Goal: Complete application form

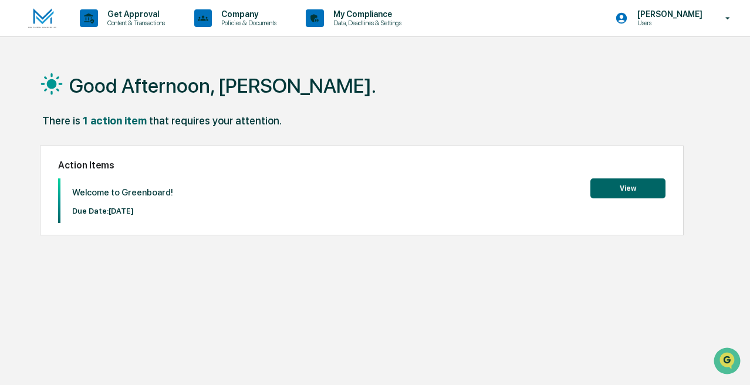
click at [629, 185] on button "View" at bounding box center [627, 188] width 75 height 20
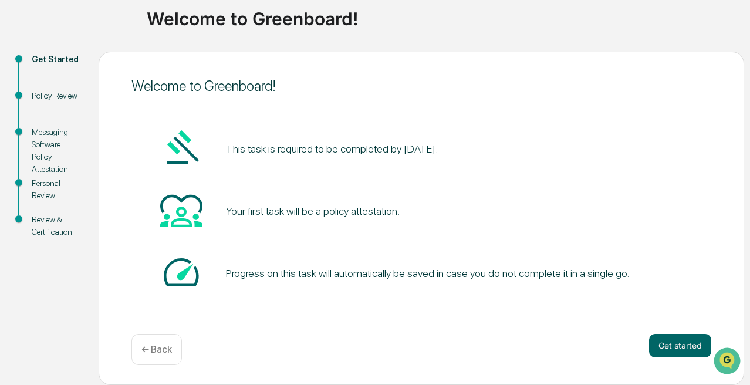
scroll to position [91, 0]
click at [679, 334] on button "Get started" at bounding box center [680, 345] width 62 height 23
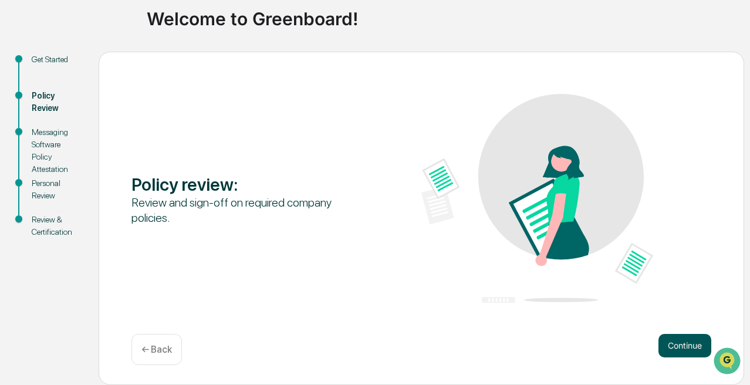
click at [682, 342] on button "Continue" at bounding box center [685, 345] width 53 height 23
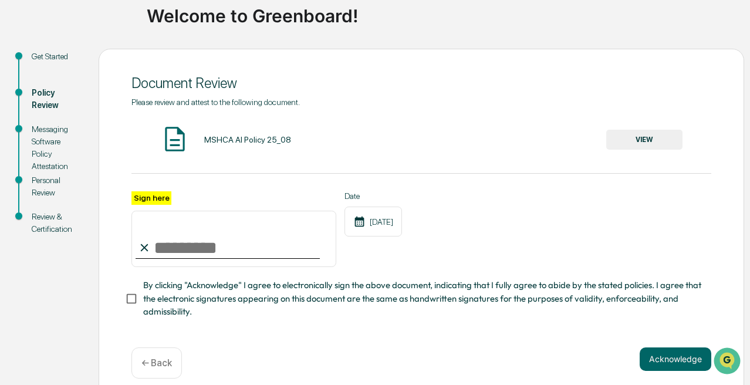
click at [637, 141] on button "VIEW" at bounding box center [644, 140] width 76 height 20
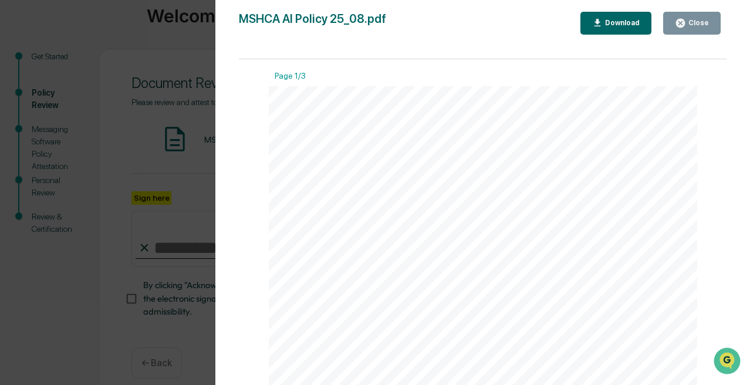
click at [687, 20] on div "Close" at bounding box center [697, 23] width 23 height 8
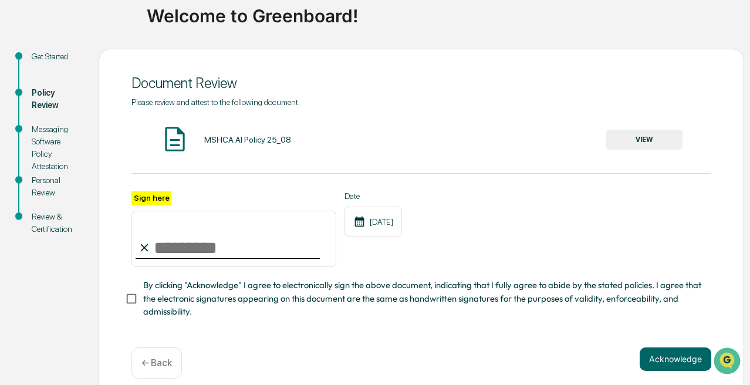
click at [213, 249] on input "Sign here" at bounding box center [233, 239] width 205 height 56
type input "**********"
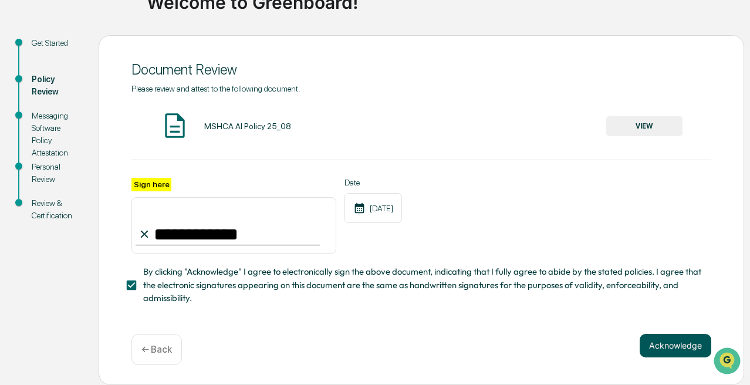
click at [659, 336] on button "Acknowledge" at bounding box center [676, 345] width 72 height 23
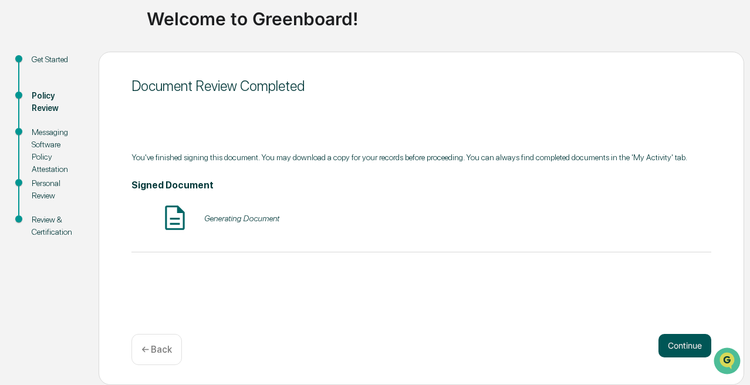
scroll to position [91, 0]
click at [680, 334] on button "Continue" at bounding box center [685, 345] width 53 height 23
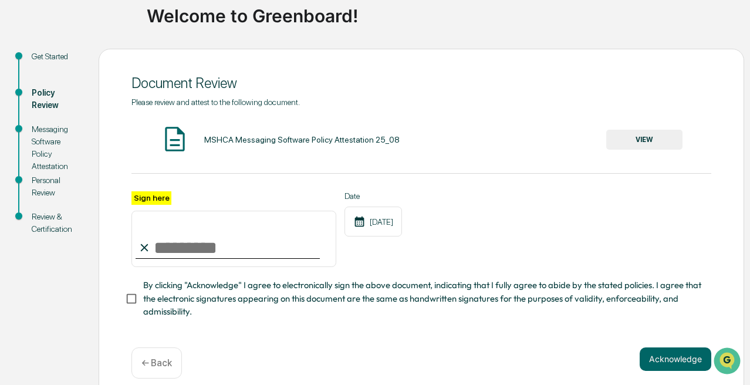
click at [208, 255] on input "Sign here" at bounding box center [233, 239] width 205 height 56
type input "**********"
click at [643, 143] on button "VIEW" at bounding box center [644, 140] width 76 height 20
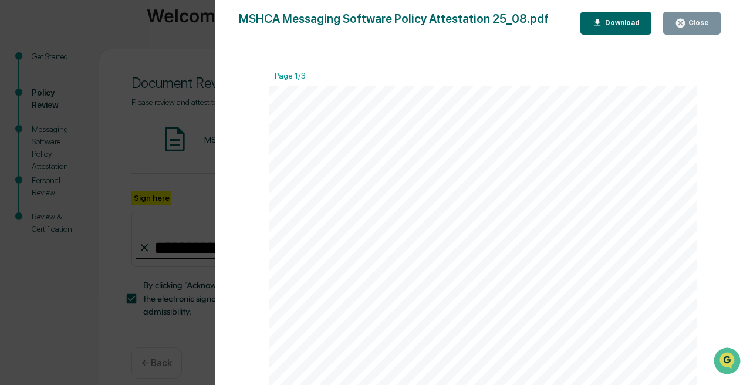
click at [681, 23] on icon "button" at bounding box center [680, 23] width 11 height 11
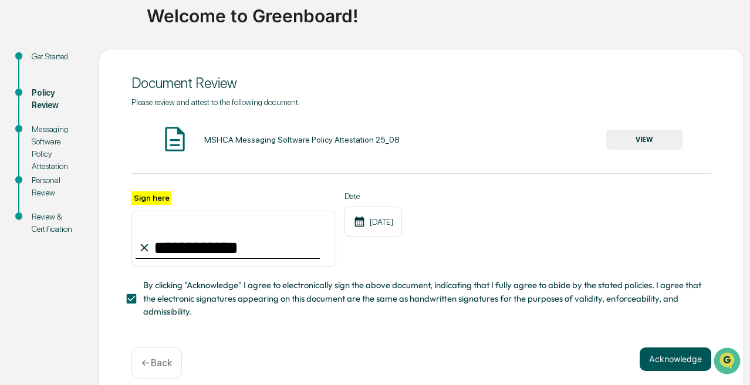
click at [682, 371] on button "Acknowledge" at bounding box center [676, 358] width 72 height 23
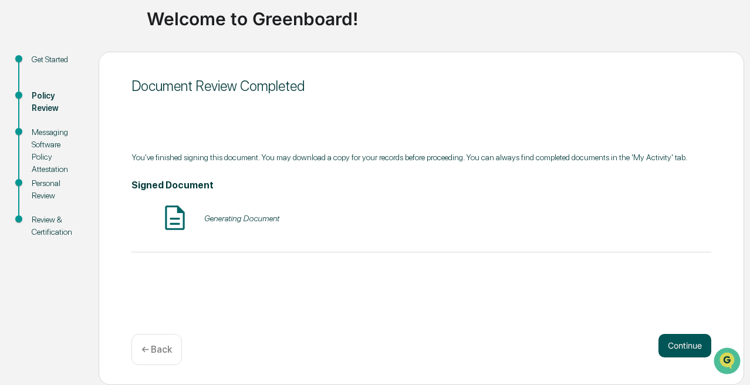
click at [677, 339] on button "Continue" at bounding box center [685, 345] width 53 height 23
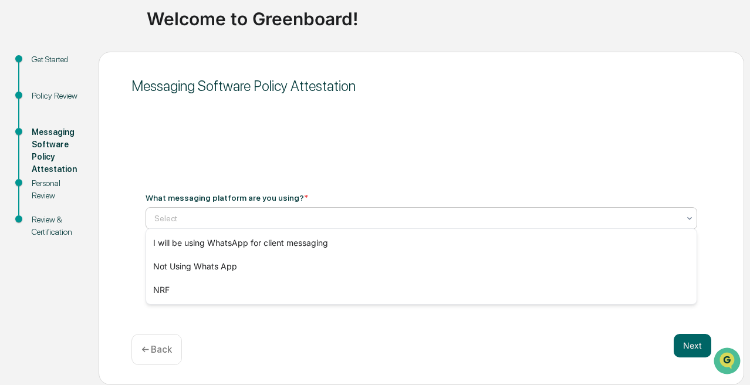
click at [680, 215] on div "Select" at bounding box center [416, 218] width 536 height 16
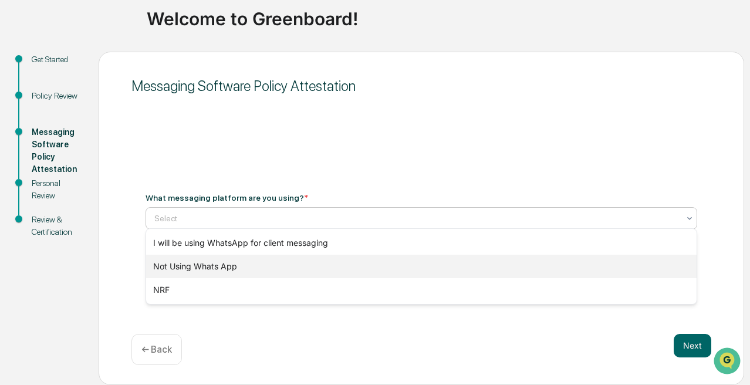
click at [654, 265] on div "Not Using Whats App" at bounding box center [421, 266] width 551 height 23
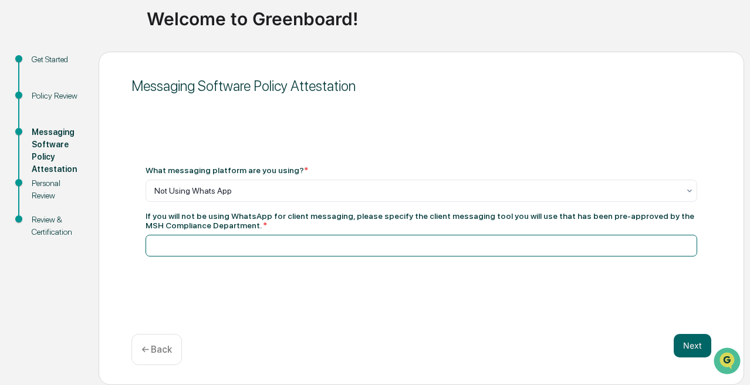
click at [606, 242] on input at bounding box center [422, 246] width 552 height 22
click at [153, 241] on input "*******" at bounding box center [422, 246] width 552 height 22
type input "**********"
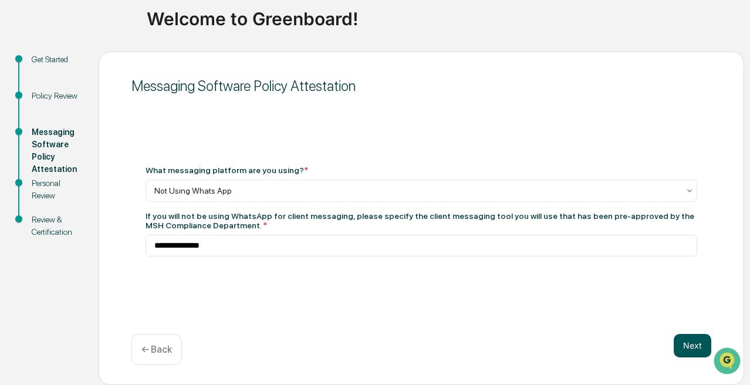
click at [694, 338] on button "Next" at bounding box center [693, 345] width 38 height 23
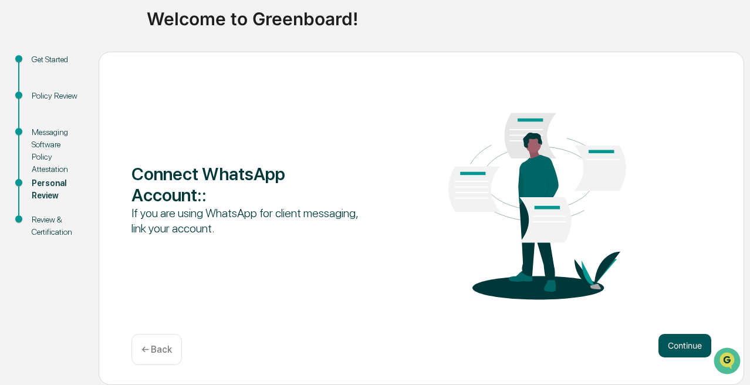
click at [688, 347] on button "Continue" at bounding box center [685, 345] width 53 height 23
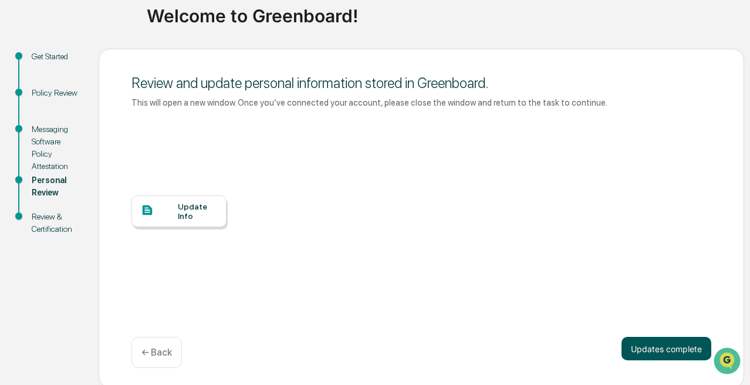
click at [669, 360] on button "Updates complete" at bounding box center [667, 348] width 90 height 23
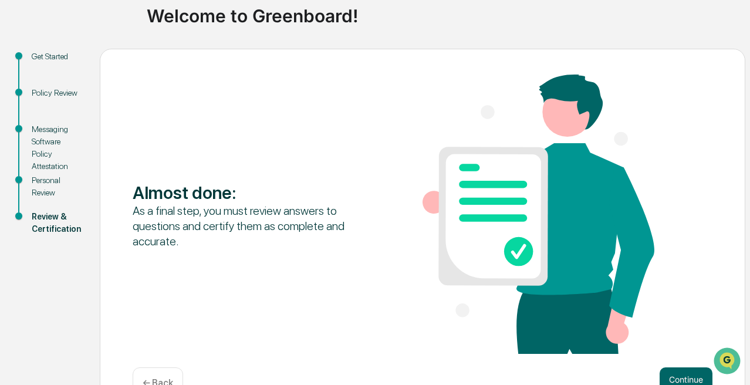
scroll to position [135, 0]
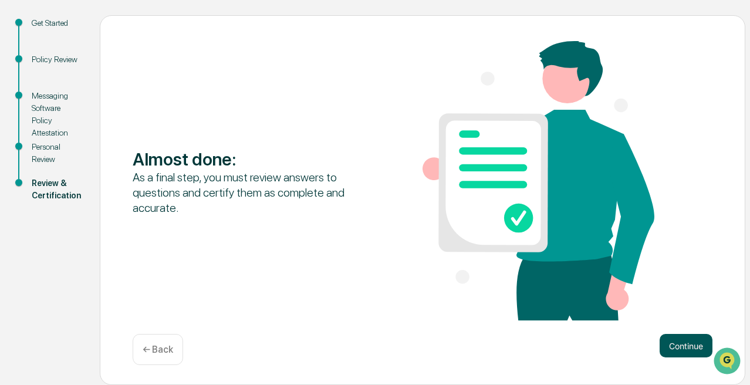
click at [684, 339] on button "Continue" at bounding box center [686, 345] width 53 height 23
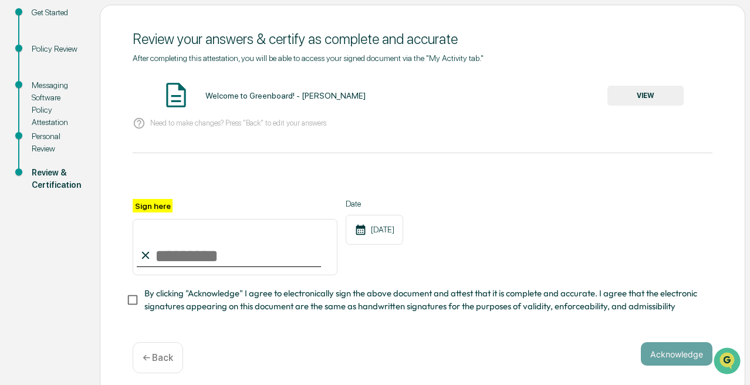
click at [222, 271] on input "Sign here" at bounding box center [235, 247] width 205 height 56
type input "**********"
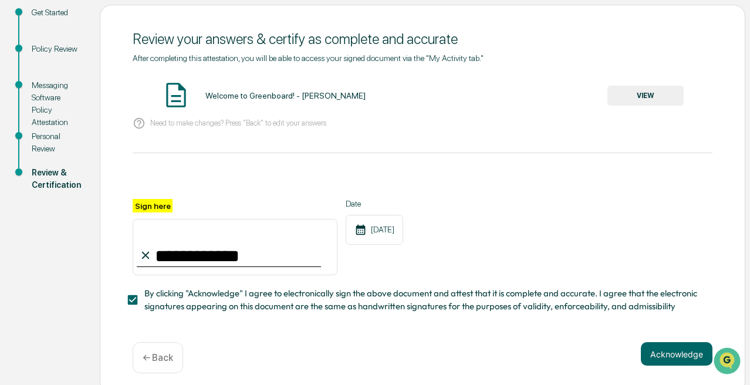
click at [643, 96] on button "VIEW" at bounding box center [645, 96] width 76 height 20
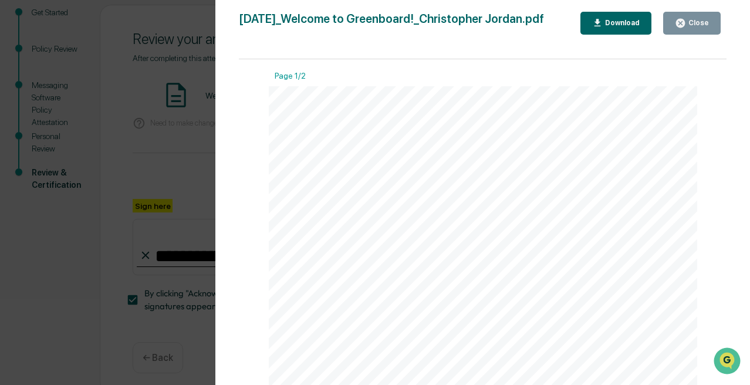
click at [688, 29] on div "Close" at bounding box center [692, 23] width 34 height 11
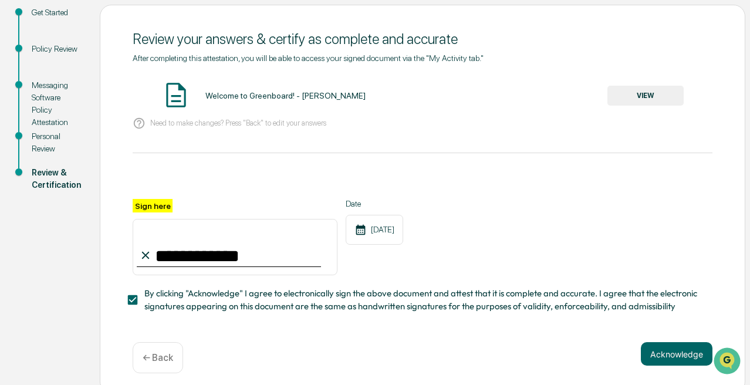
scroll to position [181, 0]
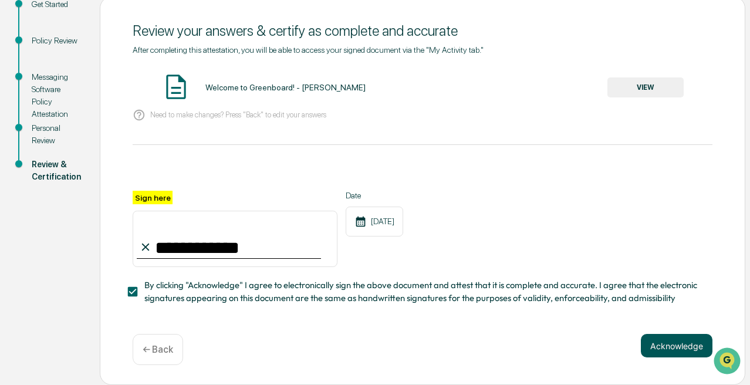
click at [676, 337] on button "Acknowledge" at bounding box center [677, 345] width 72 height 23
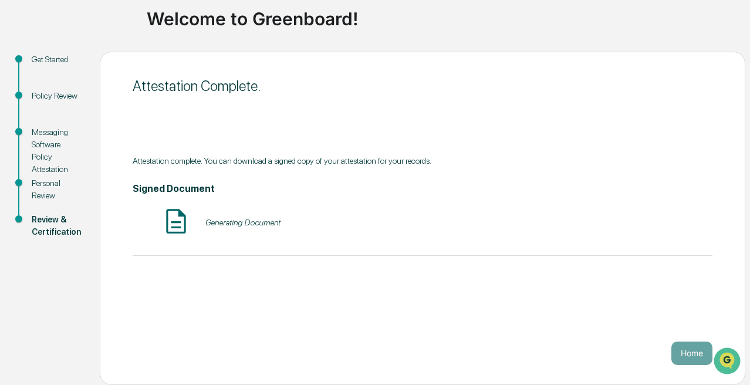
scroll to position [91, 0]
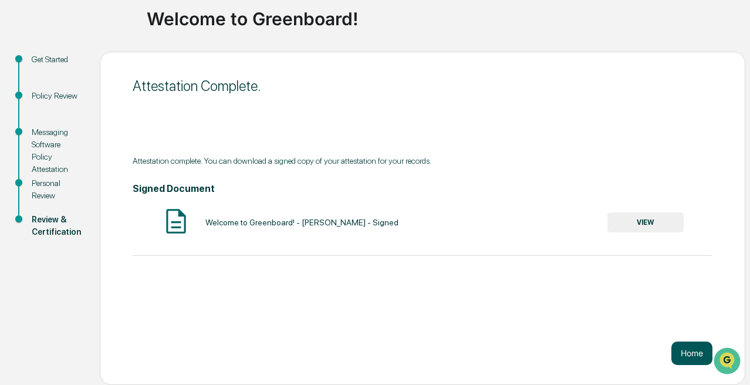
click at [687, 354] on button "Home" at bounding box center [691, 353] width 41 height 23
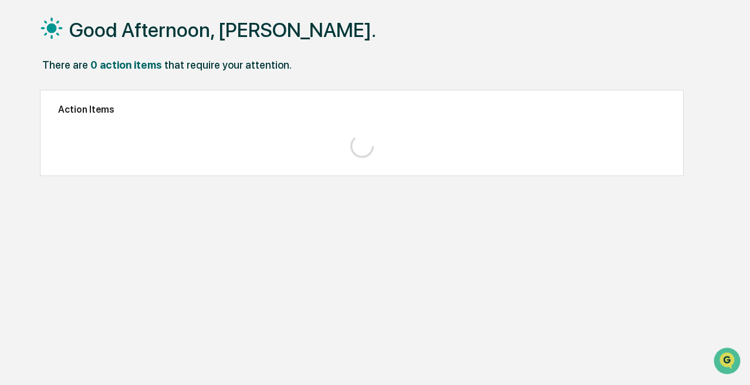
scroll to position [56, 0]
